Goal: Transaction & Acquisition: Book appointment/travel/reservation

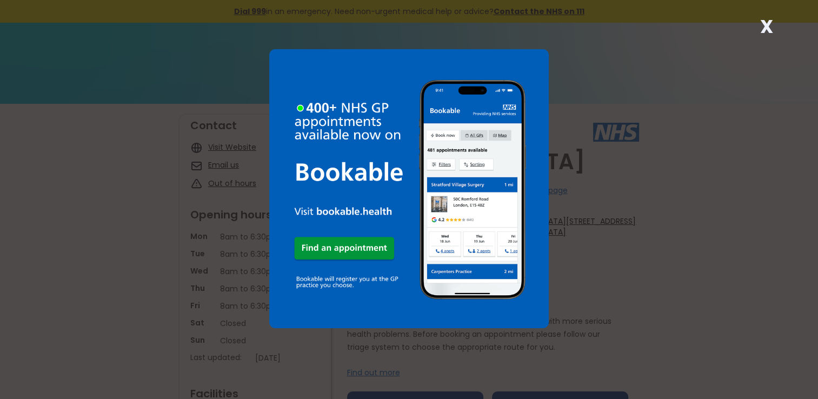
click at [764, 23] on strong "X" at bounding box center [766, 27] width 13 height 26
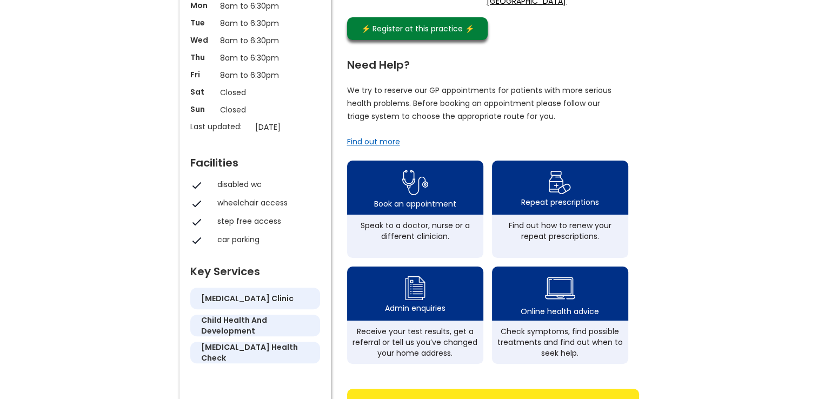
scroll to position [267, 0]
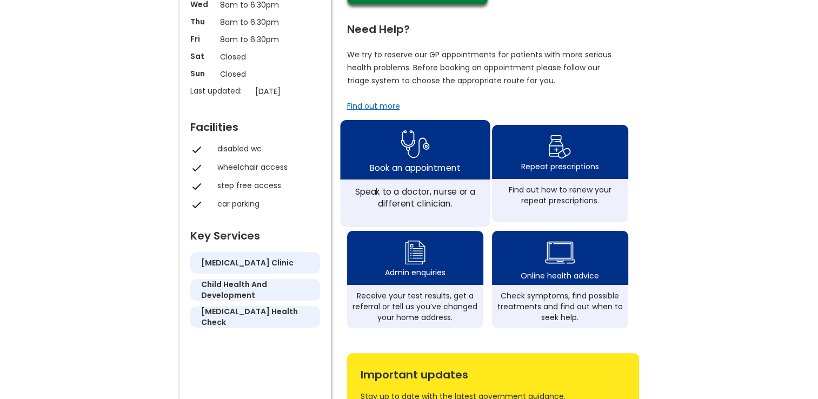
click at [422, 180] on div "Book an appointment" at bounding box center [415, 149] width 150 height 59
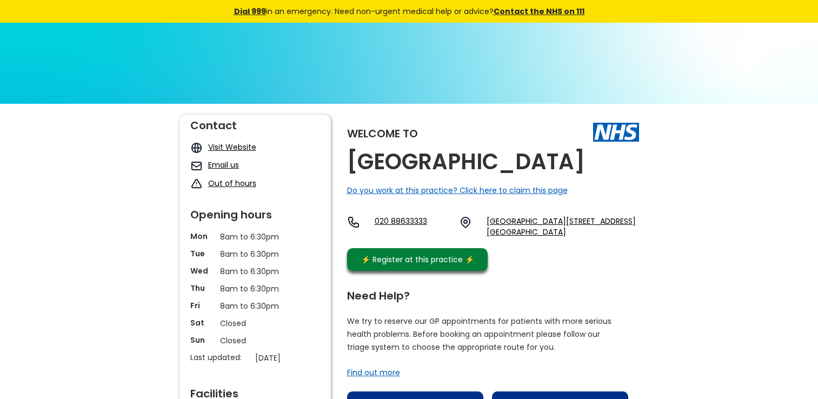
scroll to position [267, 0]
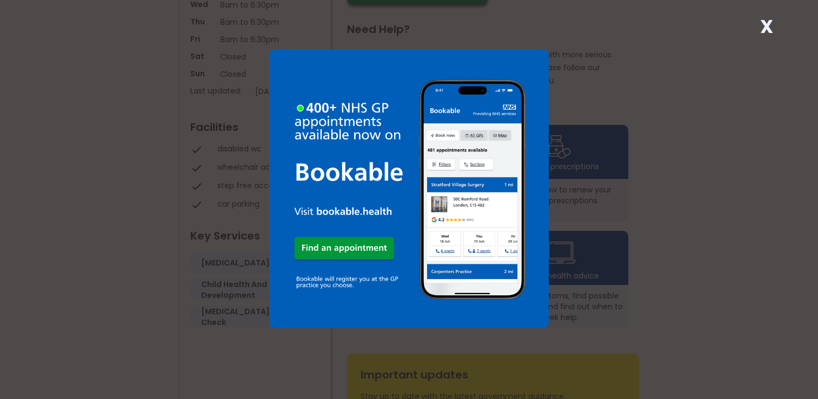
click at [764, 29] on strong "X" at bounding box center [766, 27] width 13 height 26
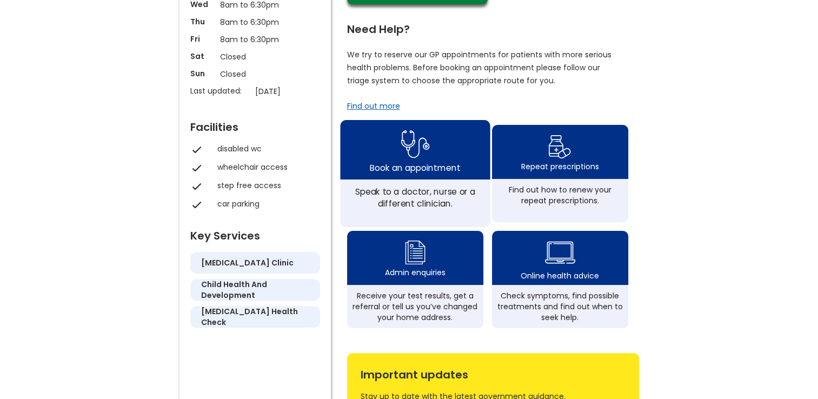
click at [442, 180] on div "Book an appointment" at bounding box center [415, 149] width 150 height 59
click at [427, 162] on img at bounding box center [415, 144] width 29 height 35
